Goal: Task Accomplishment & Management: Complete application form

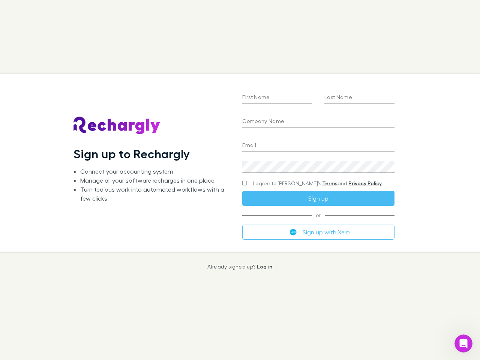
click at [240, 180] on div "First Name Last Name Company Name Email Create a password I agree to Rechargly’…" at bounding box center [318, 162] width 164 height 177
click at [277, 98] on input "First Name" at bounding box center [277, 98] width 70 height 12
click at [359, 98] on input "Last Name" at bounding box center [360, 98] width 70 height 12
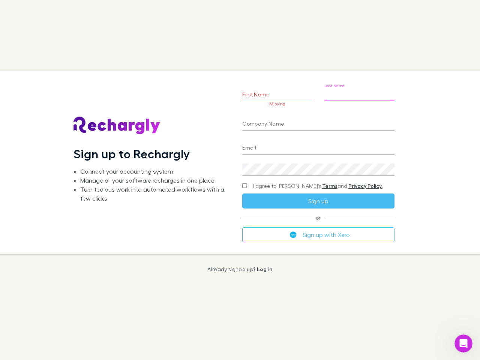
click at [318, 122] on input "Company Name" at bounding box center [318, 125] width 152 height 12
click at [318, 146] on input "Email" at bounding box center [318, 149] width 152 height 12
